Goal: Information Seeking & Learning: Learn about a topic

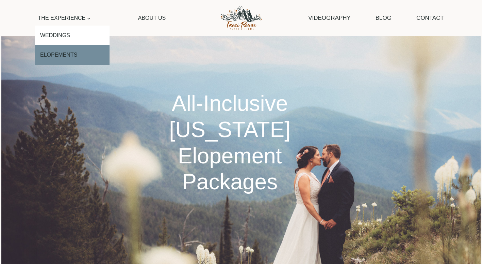
click at [73, 51] on link "Elopements" at bounding box center [72, 55] width 75 height 20
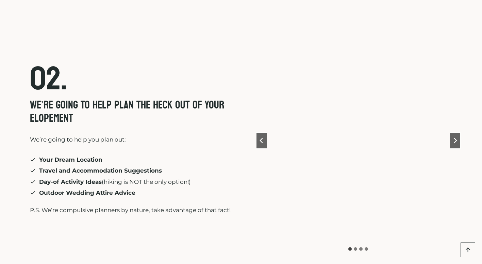
scroll to position [1805, 0]
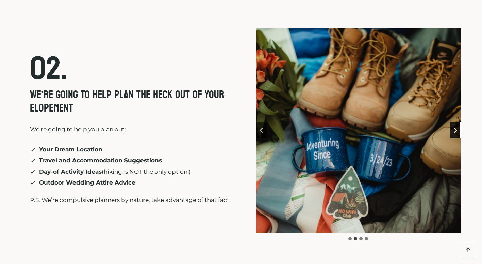
click at [451, 122] on button "Next slide" at bounding box center [455, 130] width 11 height 16
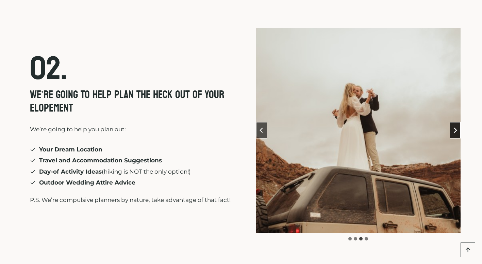
click at [451, 122] on button "Next slide" at bounding box center [455, 130] width 11 height 16
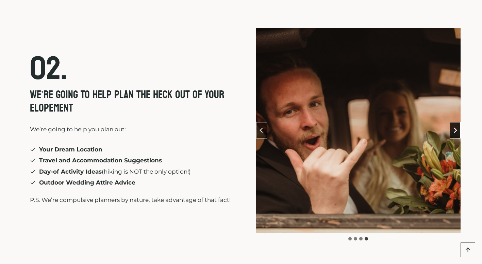
click at [451, 122] on button "Go to first slide" at bounding box center [455, 130] width 11 height 16
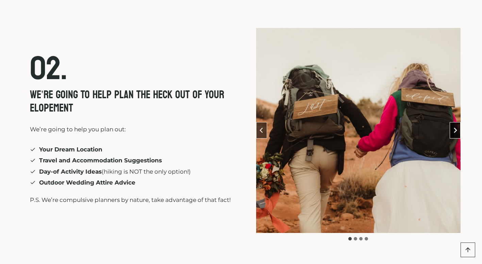
click at [450, 122] on button "Next slide" at bounding box center [455, 130] width 11 height 16
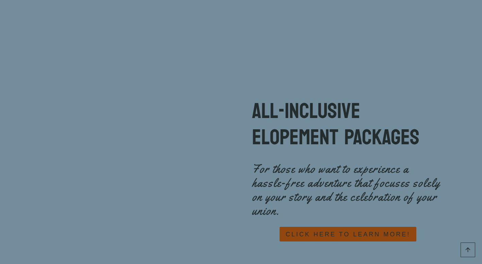
scroll to position [2962, 0]
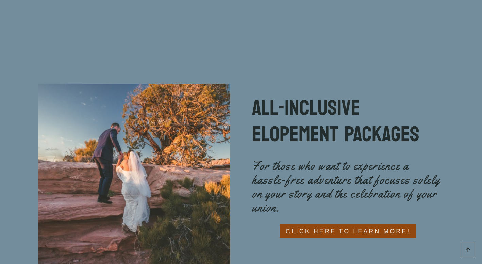
click at [308, 226] on span "CLICK HERE TO LEARN MORE!" at bounding box center [348, 231] width 125 height 10
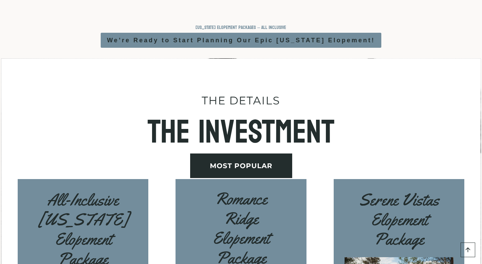
scroll to position [1873, 0]
